Goal: Transaction & Acquisition: Book appointment/travel/reservation

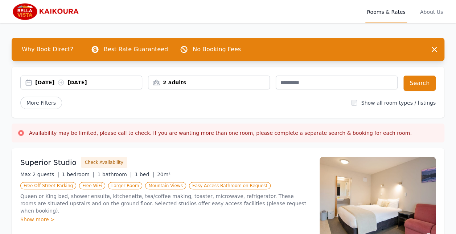
click at [184, 80] on div "2 adults" at bounding box center [208, 82] width 121 height 7
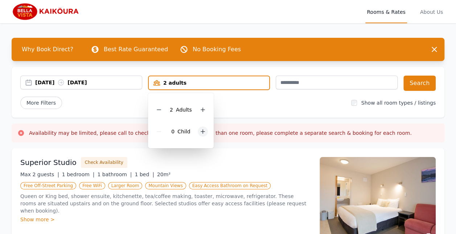
click at [203, 131] on icon at bounding box center [203, 132] width 6 height 6
click at [85, 81] on div "[DATE] [DATE]" at bounding box center [88, 82] width 107 height 7
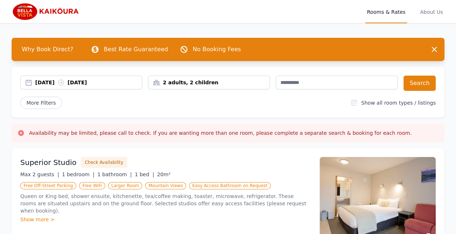
click at [50, 84] on div "[DATE] [DATE]" at bounding box center [88, 82] width 107 height 7
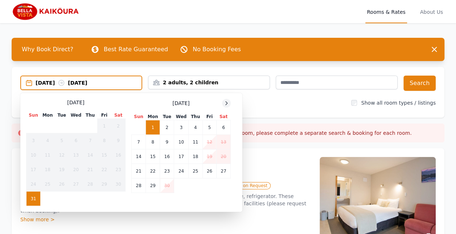
click at [226, 103] on icon at bounding box center [227, 103] width 6 height 6
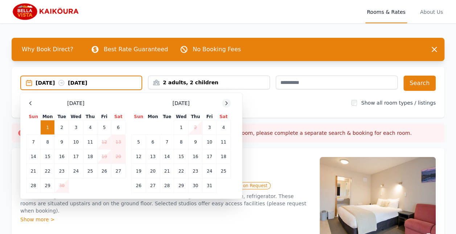
click at [226, 103] on icon at bounding box center [227, 103] width 6 height 6
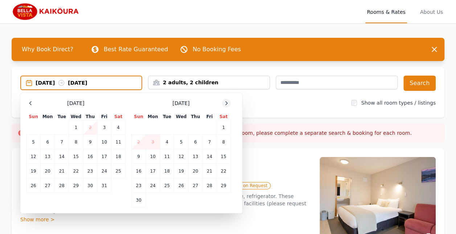
click at [226, 103] on icon at bounding box center [227, 103] width 6 height 6
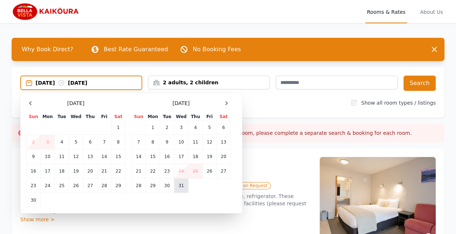
click at [182, 187] on td "31" at bounding box center [181, 185] width 14 height 15
click at [227, 103] on icon at bounding box center [227, 102] width 2 height 3
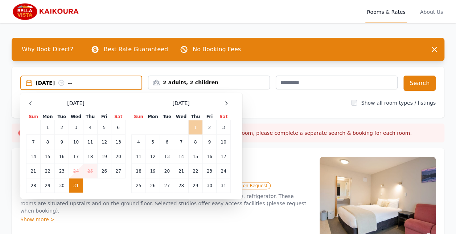
click at [193, 127] on td "1" at bounding box center [195, 127] width 14 height 15
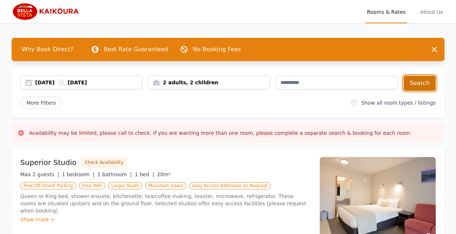
click at [418, 82] on button "Search" at bounding box center [420, 83] width 32 height 15
